Goal: Check status

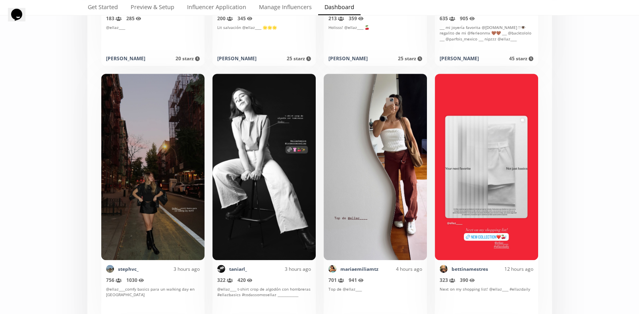
scroll to position [630, 0]
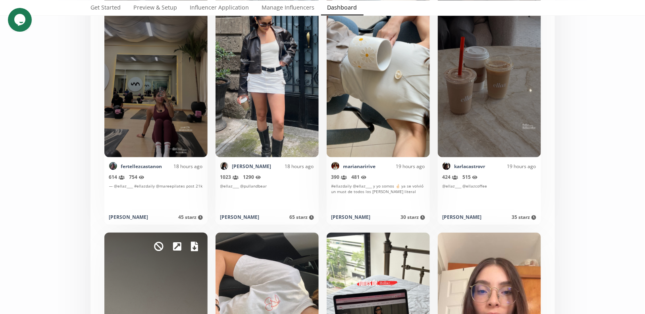
scroll to position [1777, 0]
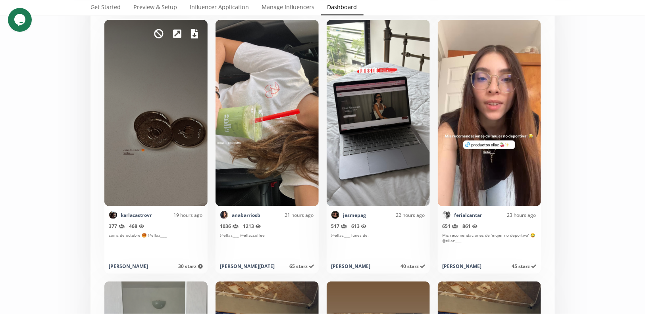
click at [194, 33] on icon at bounding box center [194, 34] width 7 height 10
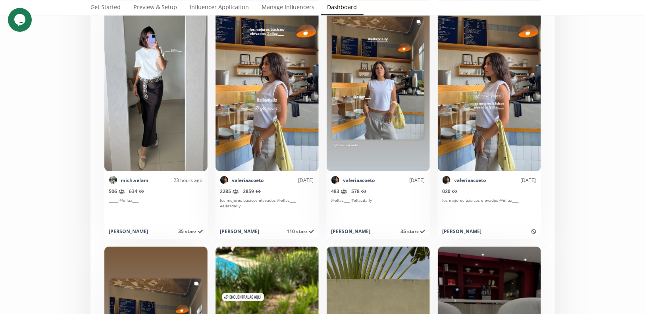
click at [583, 161] on div "Select date range INFLUENCERS Starz HISTORY Referred Orders Content Stats CHART…" at bounding box center [322, 90] width 645 height 4241
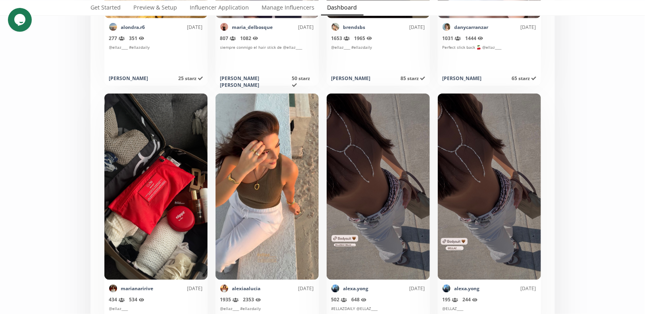
scroll to position [3959, 0]
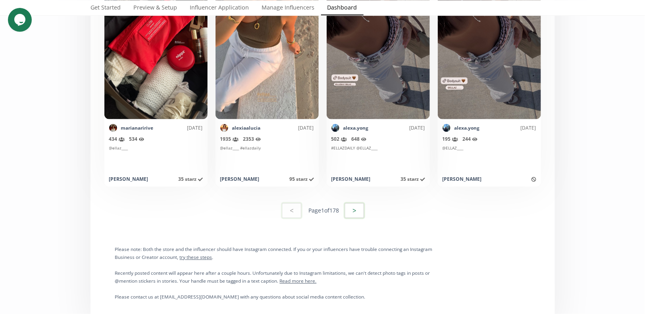
click at [350, 210] on button ">" at bounding box center [354, 210] width 21 height 17
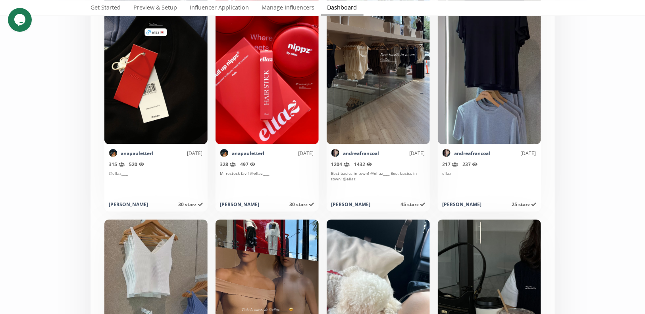
scroll to position [102, 0]
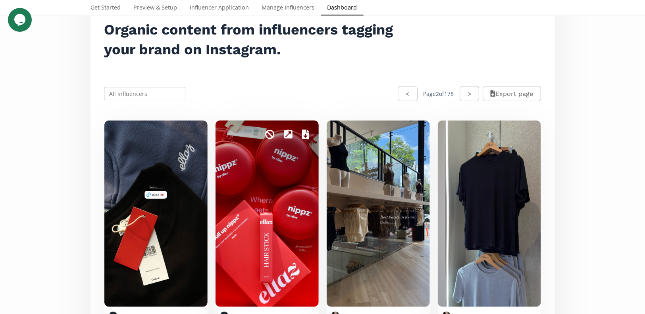
click at [302, 133] on icon at bounding box center [305, 135] width 7 height 10
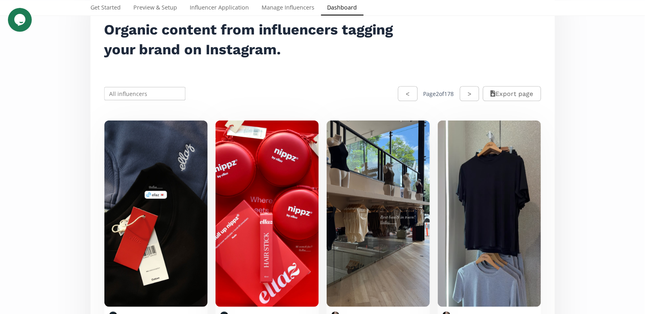
click at [369, 80] on div "< Page 2 of 178 > Export page" at bounding box center [322, 93] width 455 height 35
click at [464, 93] on button ">" at bounding box center [469, 93] width 21 height 17
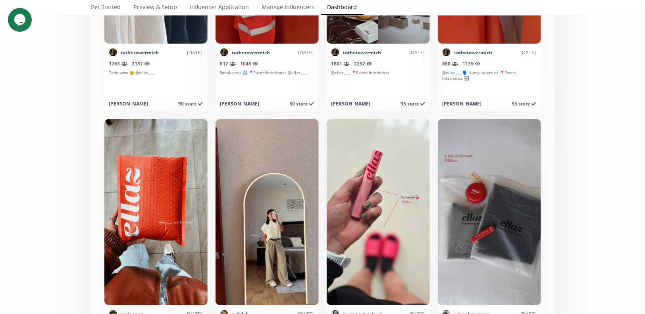
scroll to position [1147, 0]
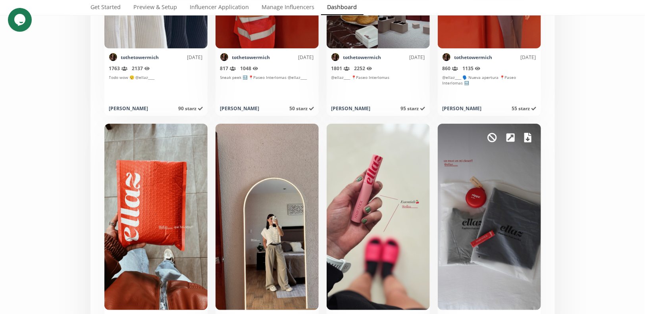
click at [525, 139] on icon at bounding box center [527, 138] width 7 height 10
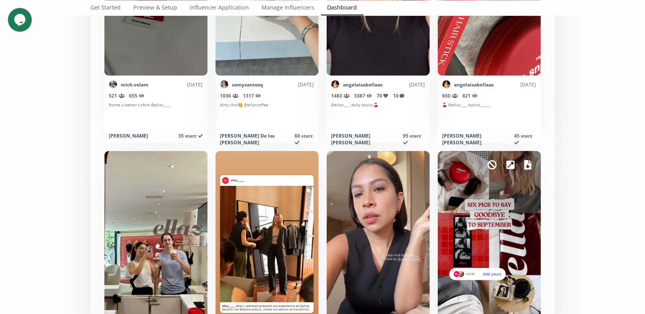
scroll to position [3840, 0]
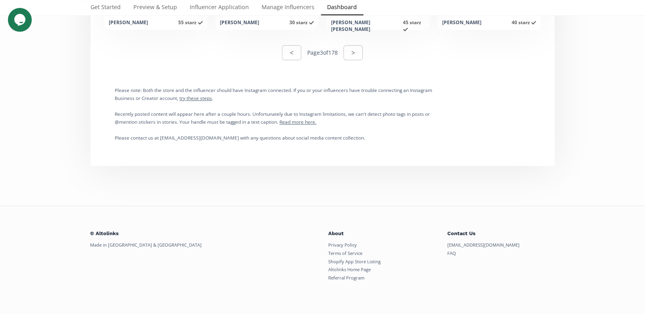
click at [358, 51] on button ">" at bounding box center [353, 52] width 19 height 15
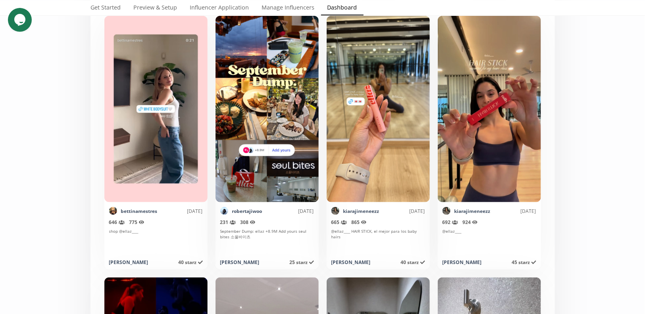
scroll to position [30, 0]
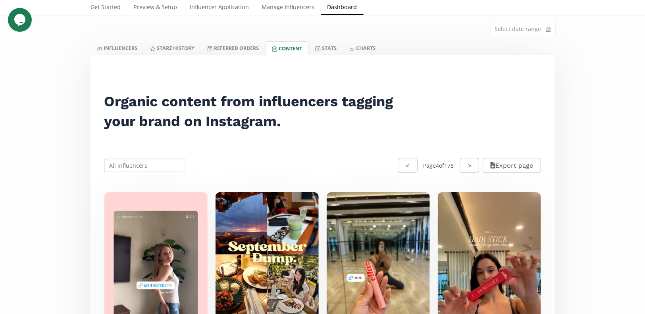
click at [464, 165] on button ">" at bounding box center [469, 165] width 19 height 15
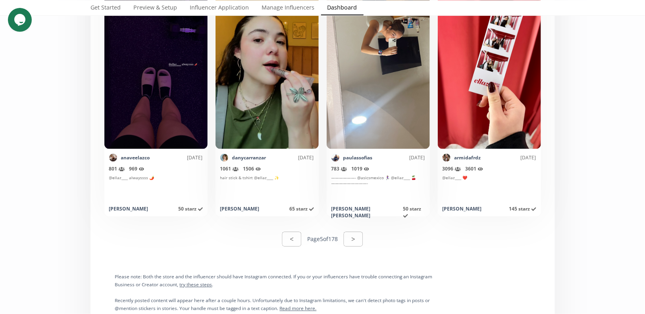
scroll to position [3930, 0]
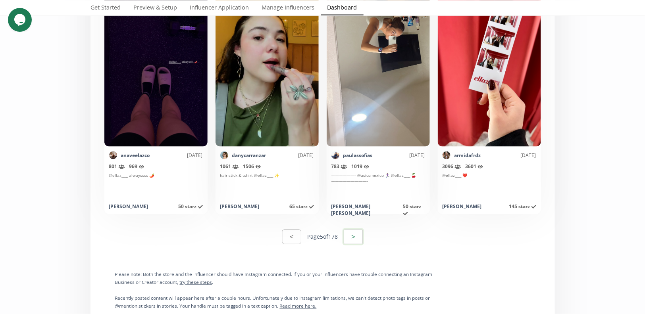
click at [349, 240] on button ">" at bounding box center [353, 237] width 21 height 17
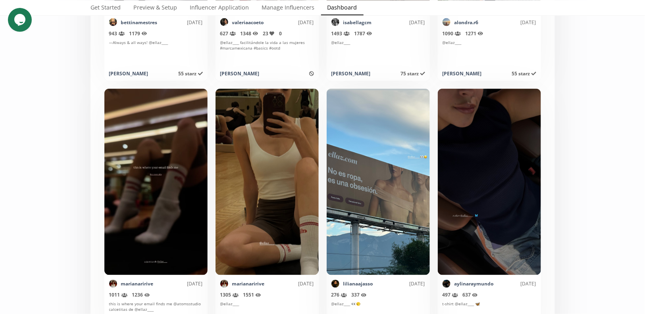
scroll to position [2755, 0]
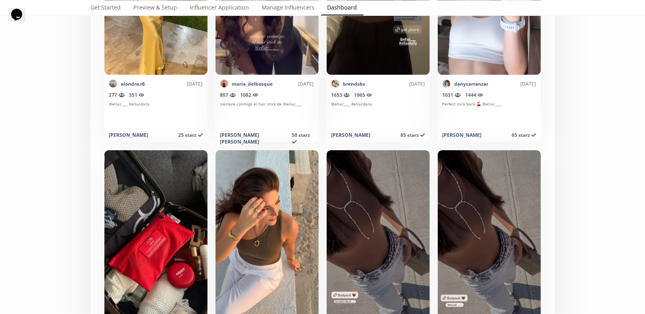
scroll to position [4014, 0]
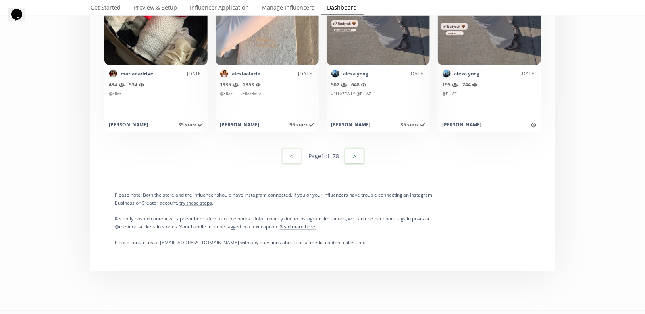
click at [354, 159] on button ">" at bounding box center [354, 156] width 21 height 17
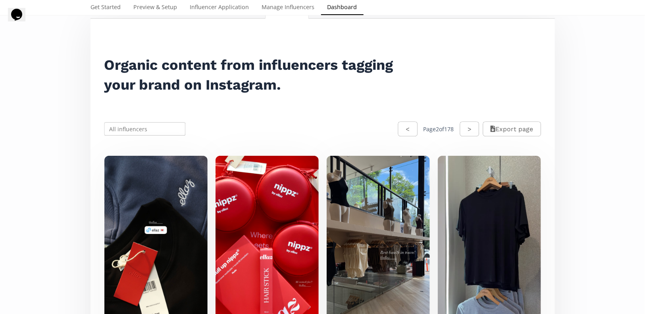
scroll to position [45, 0]
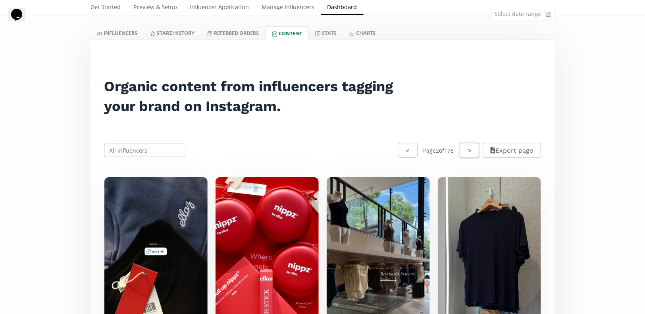
click at [466, 154] on button ">" at bounding box center [469, 150] width 21 height 17
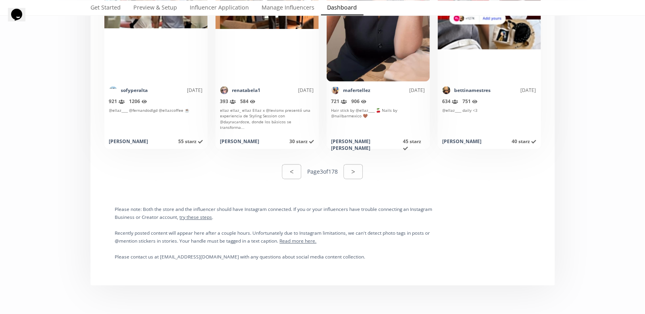
scroll to position [4003, 0]
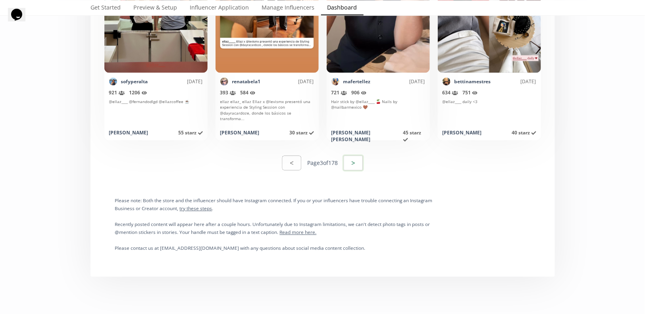
click at [352, 160] on button ">" at bounding box center [353, 163] width 21 height 17
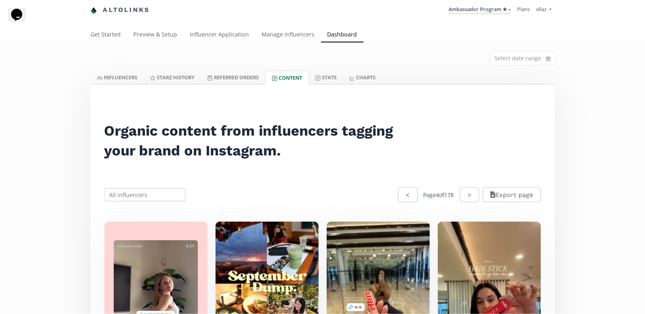
scroll to position [0, 0]
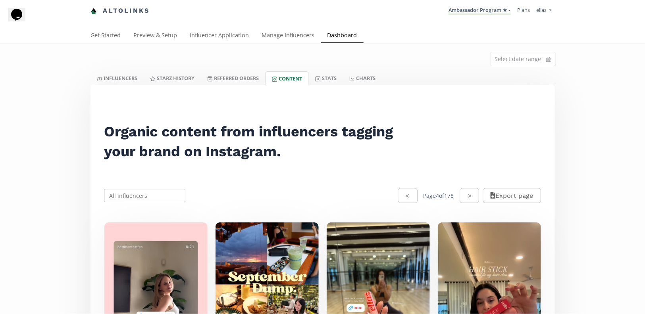
click at [483, 195] on button "Export page" at bounding box center [512, 196] width 58 height 15
click at [473, 192] on button ">" at bounding box center [469, 195] width 21 height 17
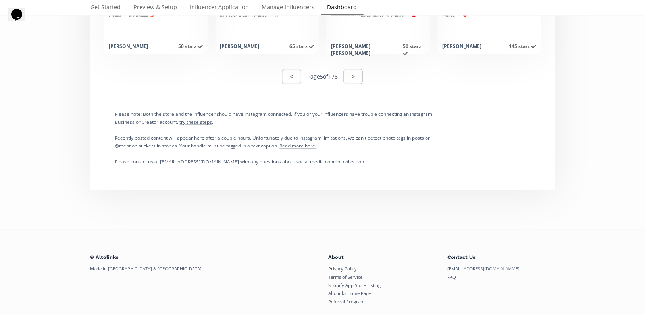
scroll to position [4114, 0]
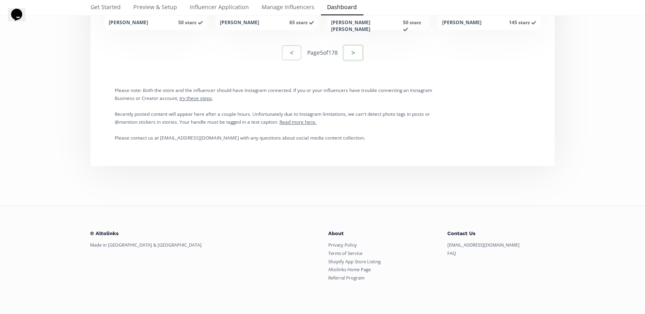
click at [357, 56] on button ">" at bounding box center [353, 52] width 21 height 17
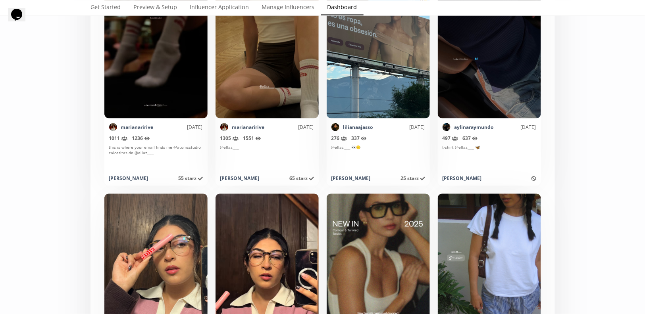
scroll to position [2881, 0]
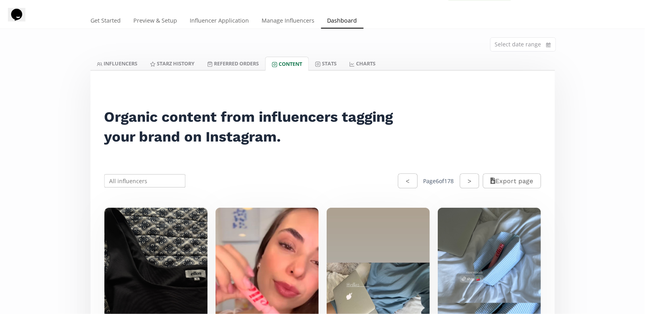
scroll to position [13, 0]
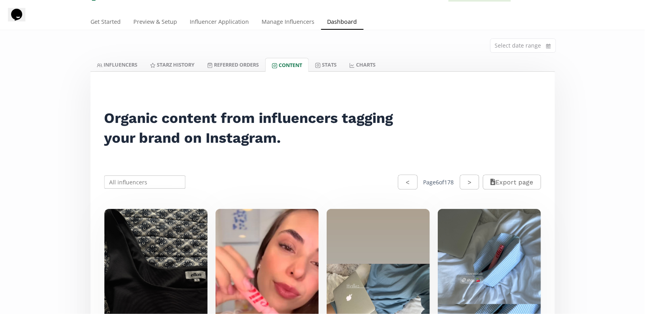
click at [465, 181] on button ">" at bounding box center [469, 182] width 19 height 15
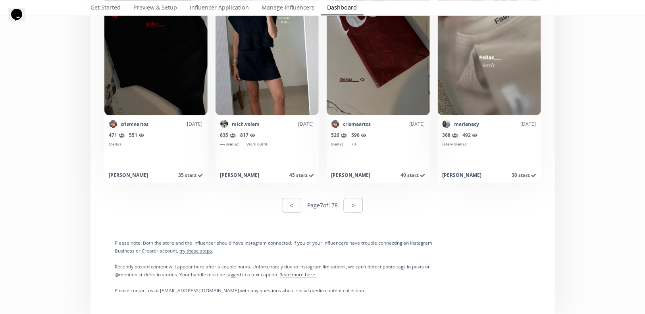
scroll to position [3990, 0]
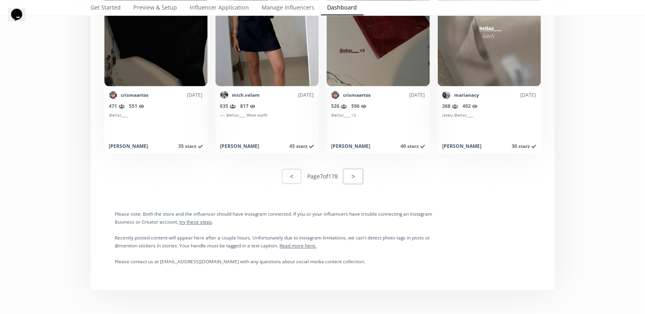
click at [353, 181] on button ">" at bounding box center [353, 176] width 21 height 17
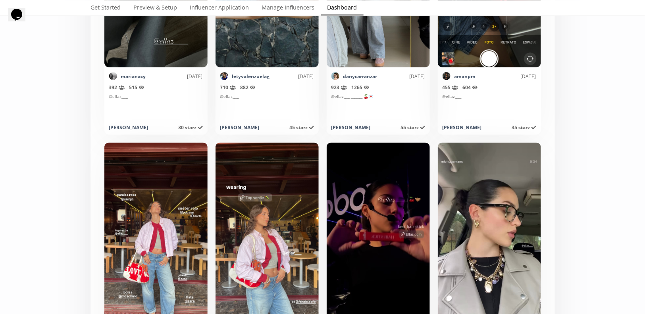
scroll to position [0, 0]
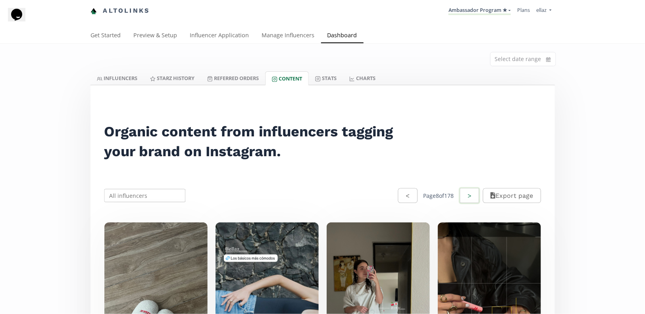
click at [459, 191] on button ">" at bounding box center [469, 195] width 21 height 17
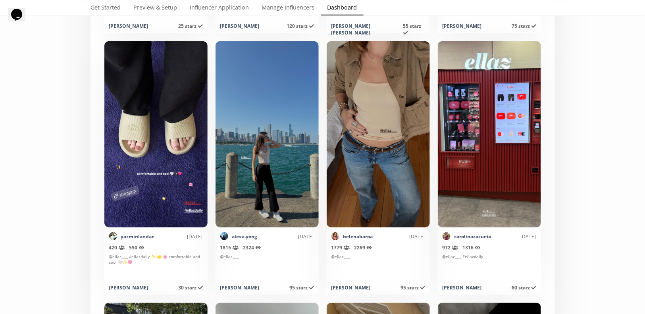
scroll to position [2548, 0]
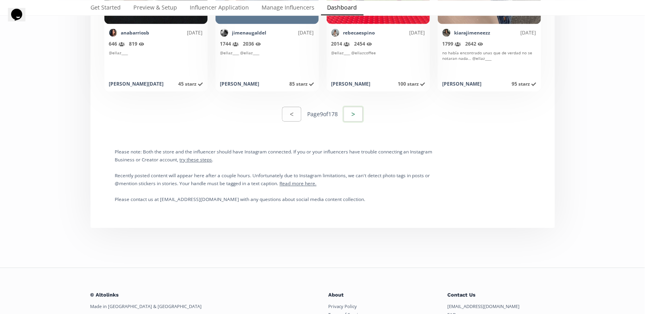
click at [356, 112] on button ">" at bounding box center [353, 114] width 21 height 17
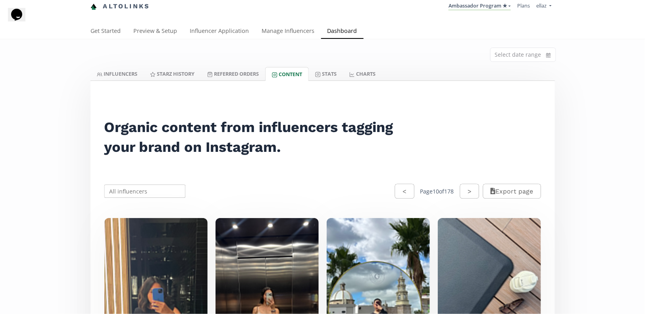
scroll to position [0, 0]
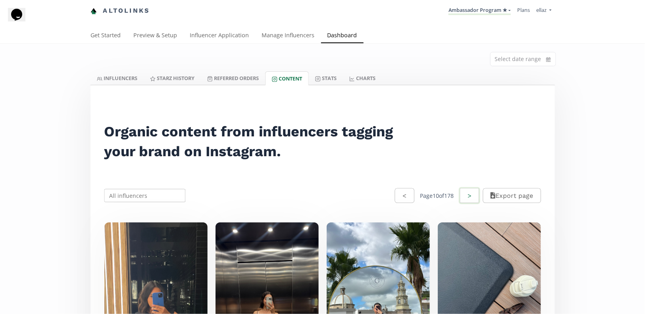
click at [470, 197] on button ">" at bounding box center [469, 195] width 21 height 17
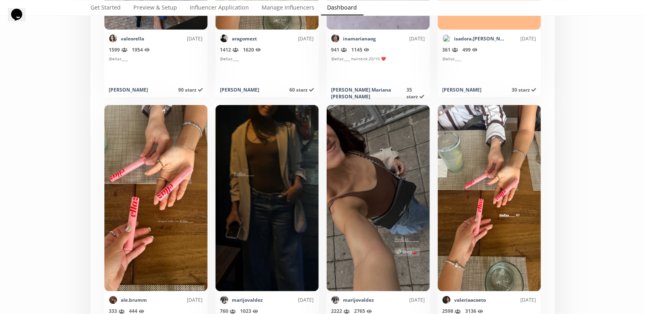
scroll to position [3785, 0]
